Goal: Information Seeking & Learning: Learn about a topic

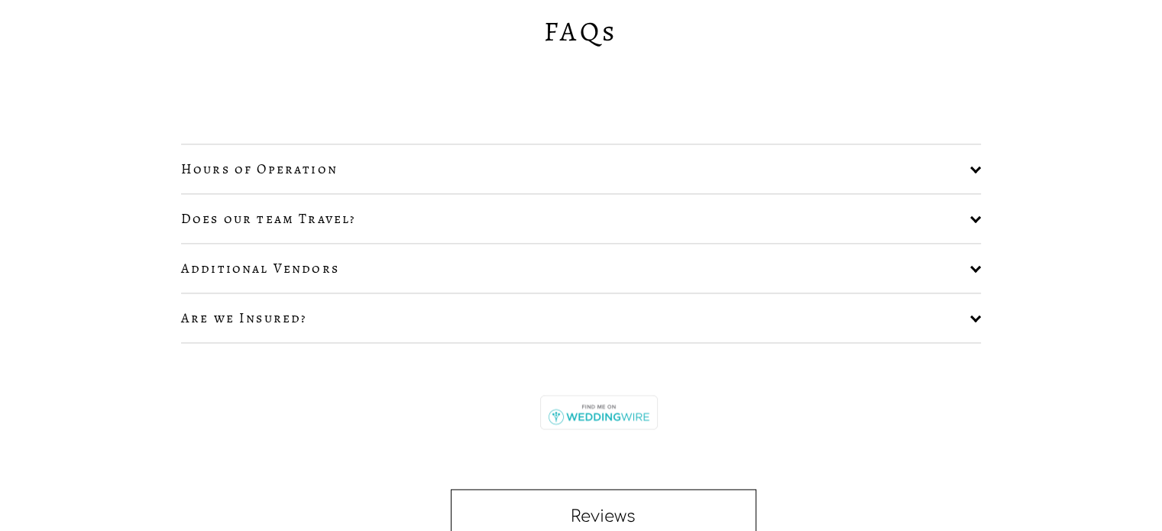
scroll to position [2215, 0]
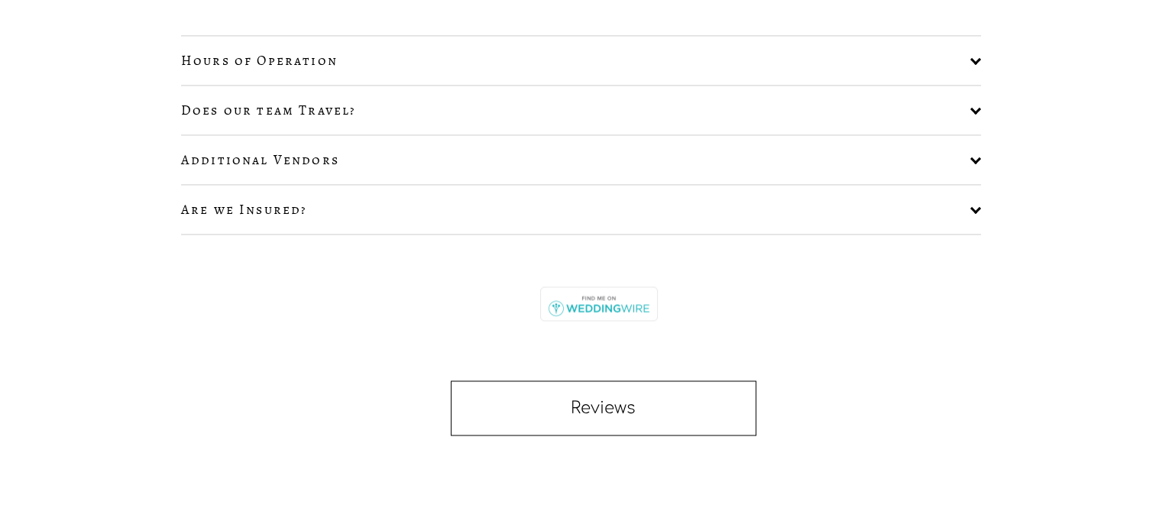
click at [335, 108] on span "Does our team Travel?" at bounding box center [575, 110] width 789 height 18
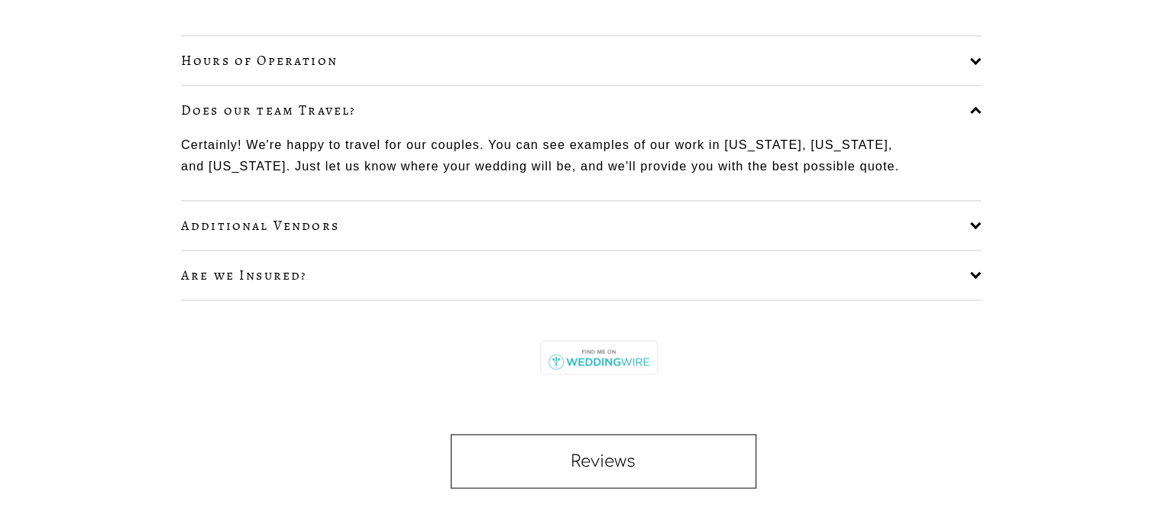
click at [344, 208] on button "Additional Vendors" at bounding box center [581, 225] width 800 height 49
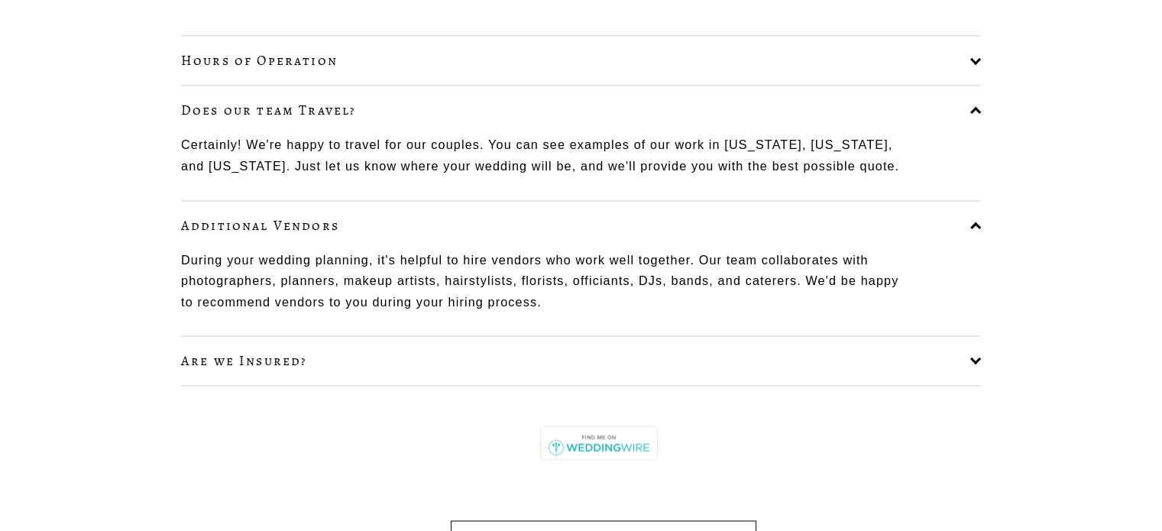
click at [336, 343] on button "Are we Insured?" at bounding box center [581, 360] width 800 height 49
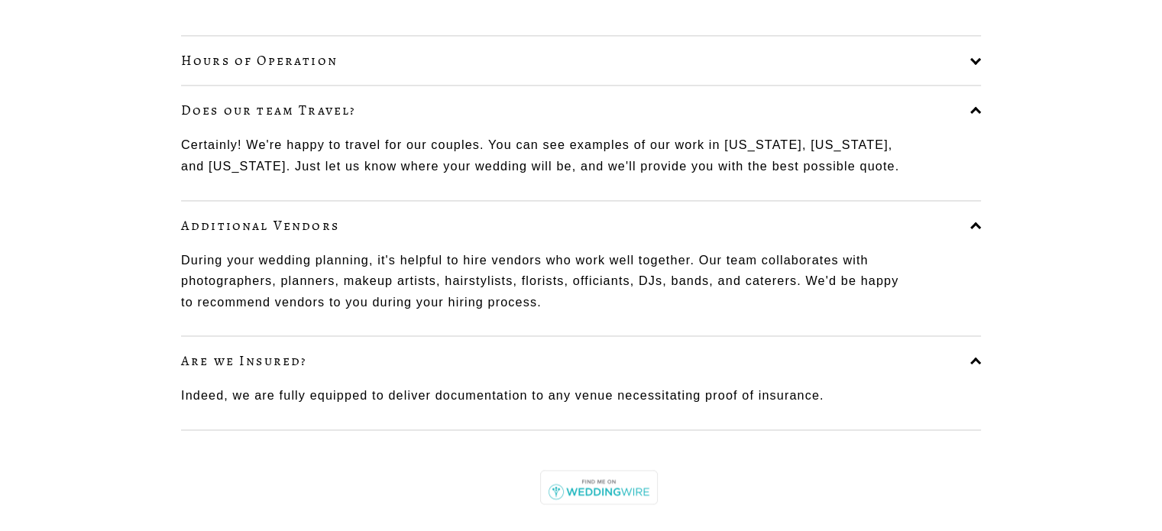
click at [415, 79] on button "Hours of Operation" at bounding box center [581, 60] width 800 height 49
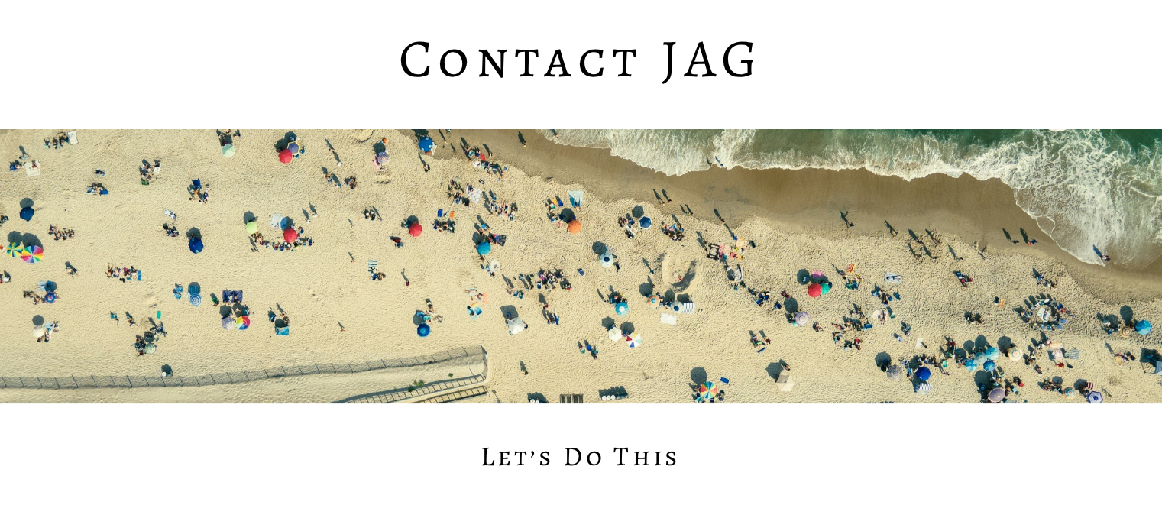
scroll to position [0, 0]
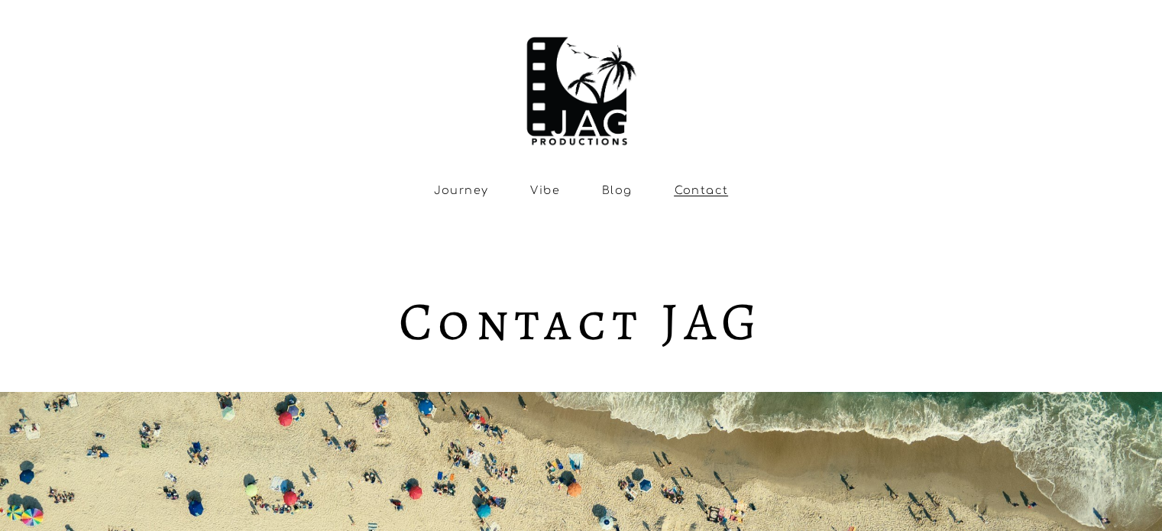
click at [608, 192] on link "Blog" at bounding box center [617, 190] width 31 height 13
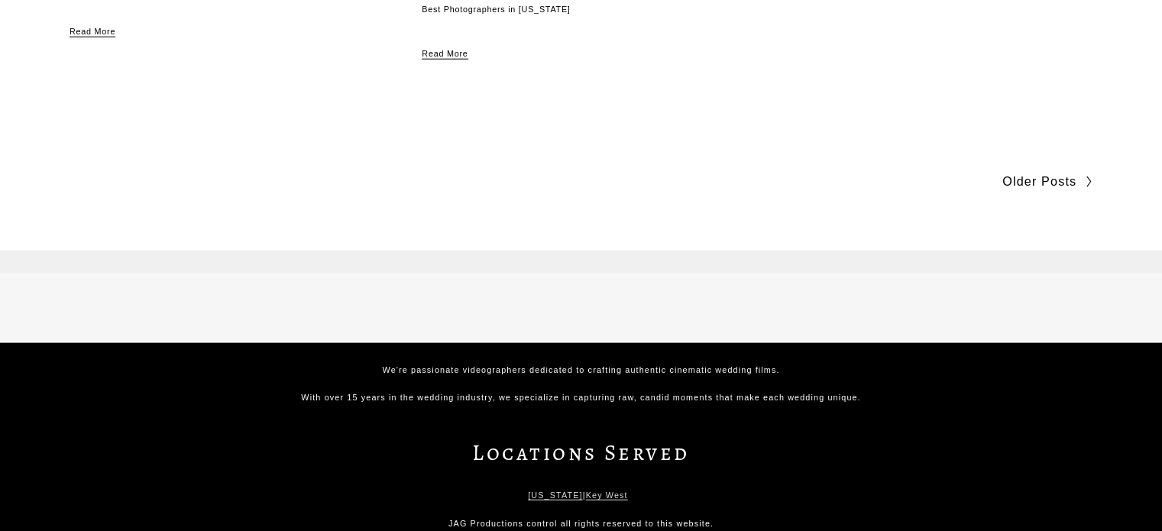
scroll to position [3716, 0]
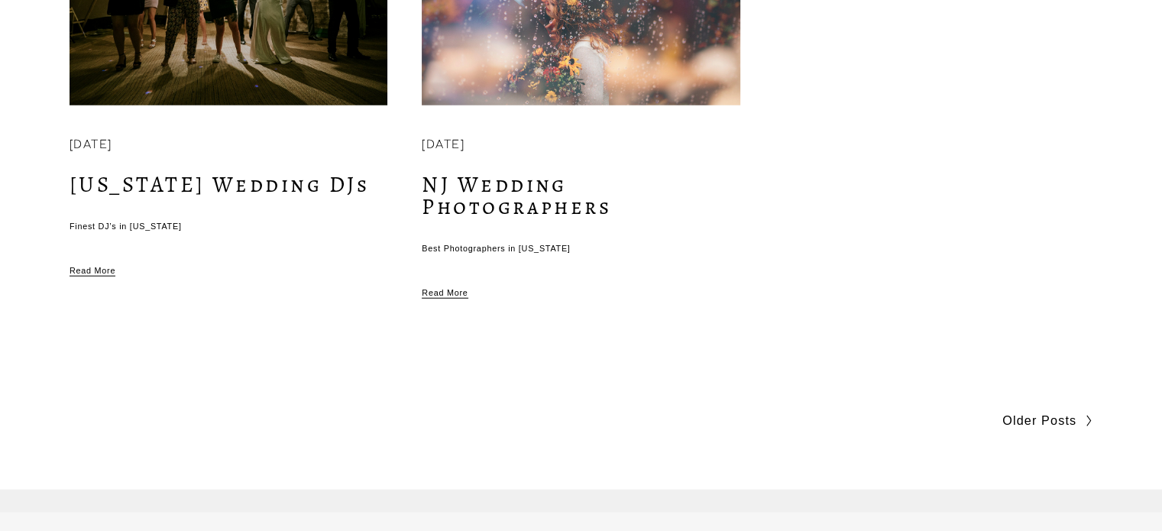
click at [438, 274] on link "Read More" at bounding box center [445, 277] width 46 height 45
click at [102, 251] on link "Read More" at bounding box center [93, 255] width 46 height 45
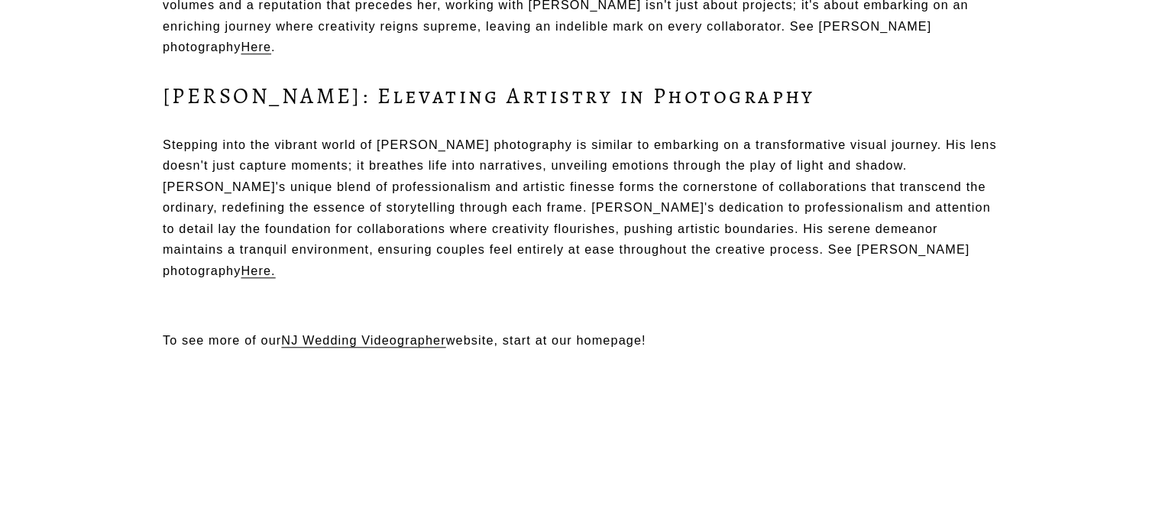
scroll to position [1451, 0]
